Goal: Understand process/instructions: Learn how to perform a task or action

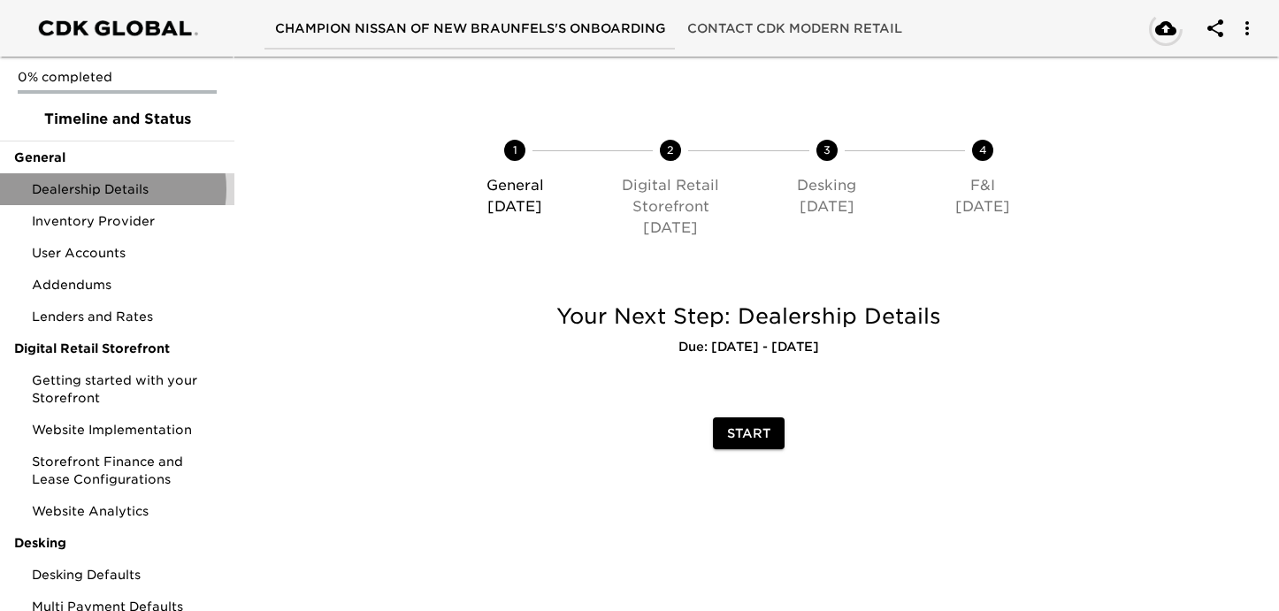
click at [112, 189] on span "Dealership Details" at bounding box center [126, 189] width 188 height 18
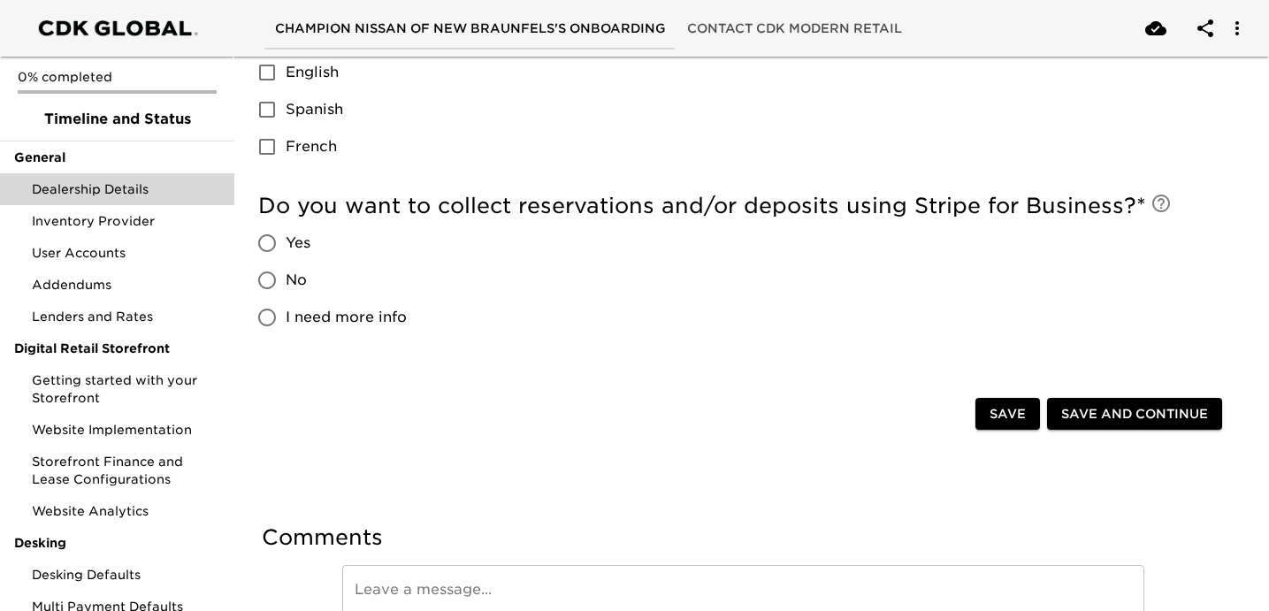
scroll to position [570, 0]
